Goal: Task Accomplishment & Management: Manage account settings

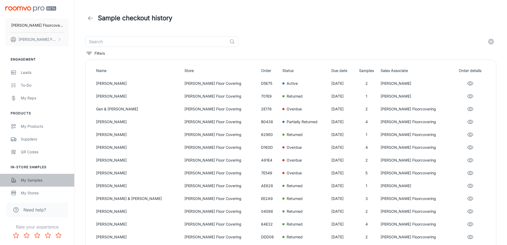
click at [35, 182] on div "My Samples" at bounding box center [45, 180] width 48 height 6
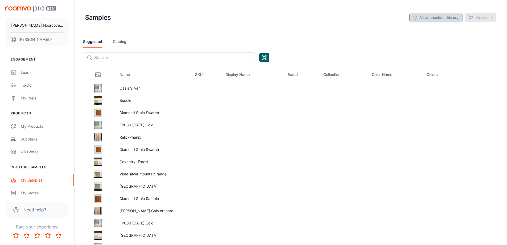
click at [444, 17] on link "View checkout history" at bounding box center [437, 18] width 54 height 10
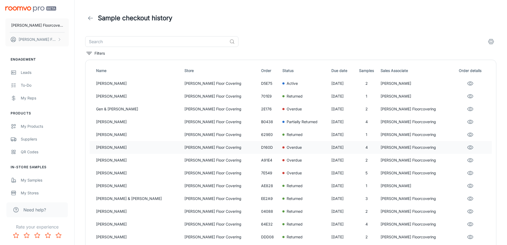
click at [110, 148] on p "[PERSON_NAME]" at bounding box center [138, 147] width 84 height 6
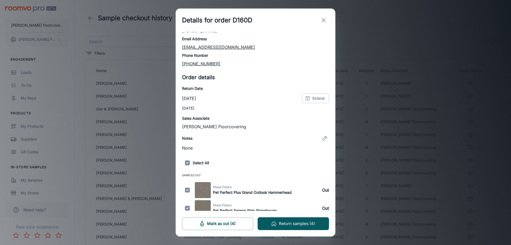
scroll to position [78, 0]
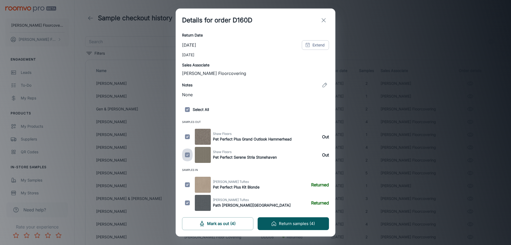
click at [187, 154] on input "checkbox" at bounding box center [187, 155] width 11 height 16
checkbox input "false"
click at [189, 135] on input "checkbox" at bounding box center [187, 137] width 11 height 16
checkbox input "false"
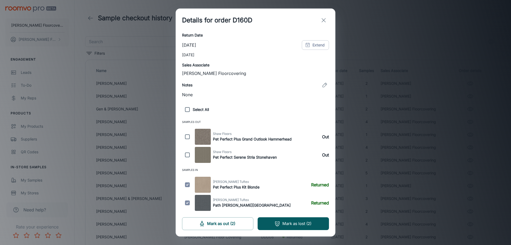
click at [189, 155] on input "checkbox" at bounding box center [187, 155] width 11 height 16
checkbox input "true"
click at [189, 182] on input "checkbox" at bounding box center [187, 185] width 11 height 16
checkbox input "false"
click at [188, 205] on input "checkbox" at bounding box center [187, 203] width 11 height 16
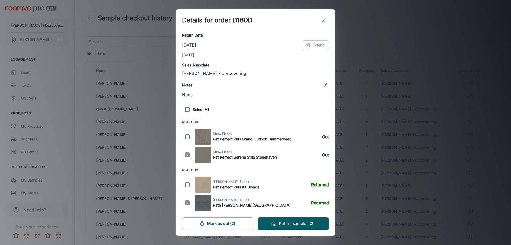
checkbox input "false"
click at [188, 138] on input "checkbox" at bounding box center [187, 137] width 11 height 16
checkbox input "true"
click at [312, 226] on button "Return samples (2)" at bounding box center [293, 223] width 71 height 13
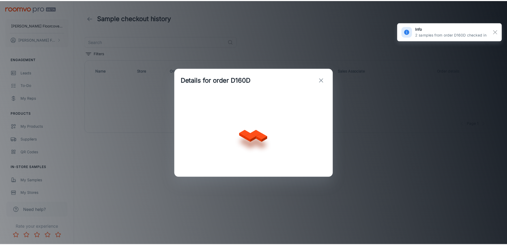
scroll to position [0, 0]
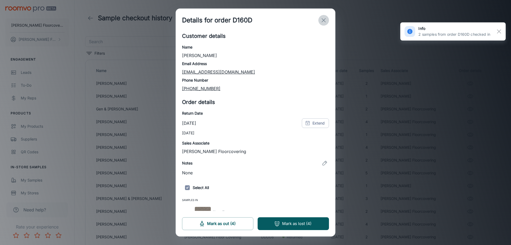
click at [324, 22] on icon "exit" at bounding box center [324, 20] width 6 height 6
